Goal: Check status

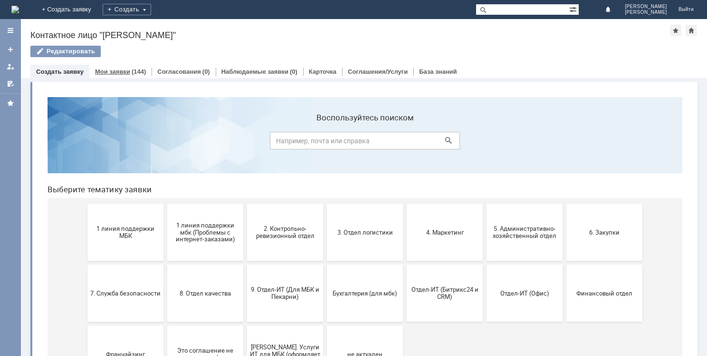
click at [126, 71] on link "Мои заявки" at bounding box center [112, 71] width 35 height 7
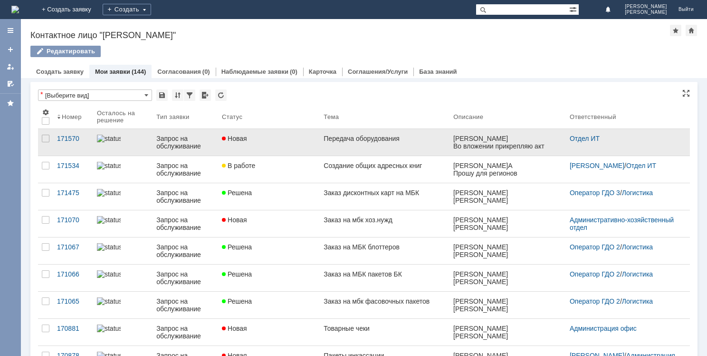
click at [312, 133] on link "Новая" at bounding box center [269, 142] width 102 height 27
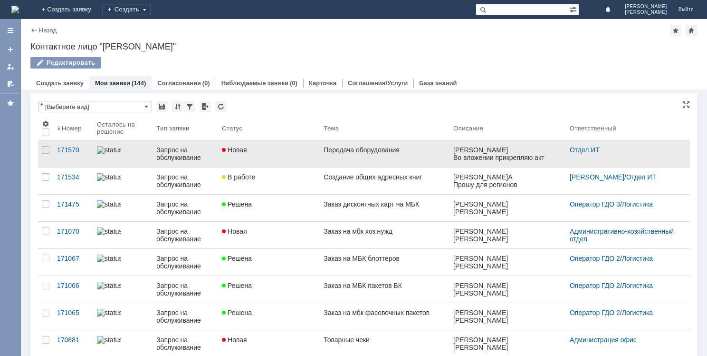
click at [265, 154] on link "Новая" at bounding box center [269, 153] width 102 height 27
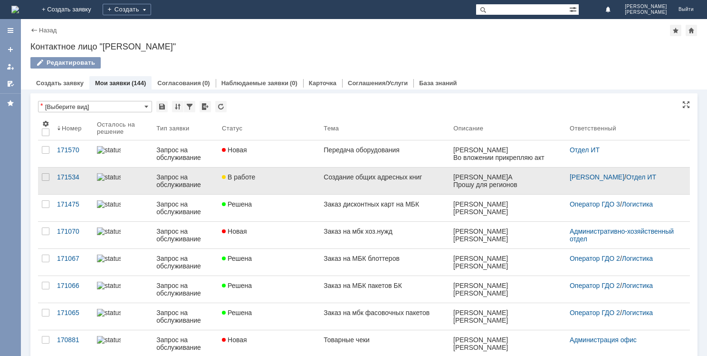
click at [332, 191] on link "Создание общих адресных книг" at bounding box center [385, 180] width 130 height 27
